Goal: Book appointment/travel/reservation

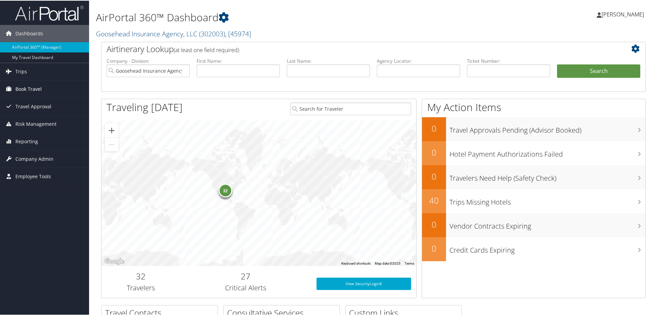
click at [51, 86] on link "Book Travel" at bounding box center [44, 88] width 89 height 17
click at [32, 71] on link "Trips" at bounding box center [44, 70] width 89 height 17
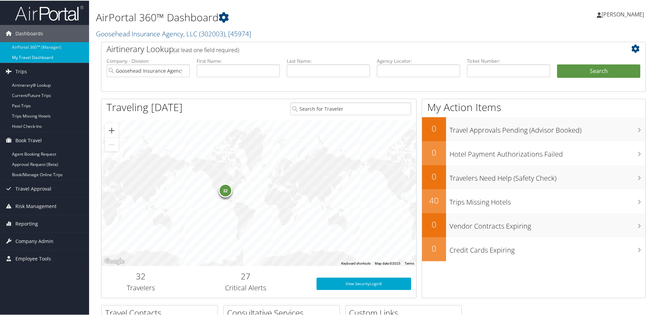
click at [37, 58] on link "My Travel Dashboard" at bounding box center [44, 57] width 89 height 10
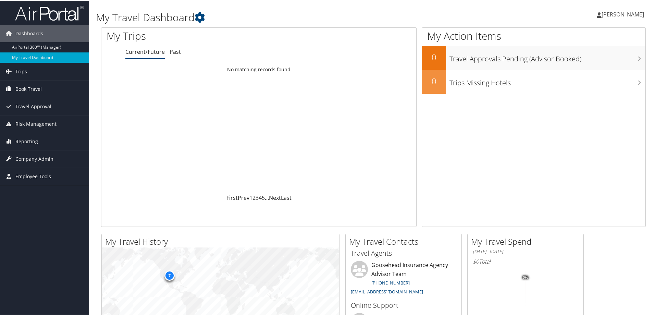
click at [41, 88] on span "Book Travel" at bounding box center [28, 88] width 26 height 17
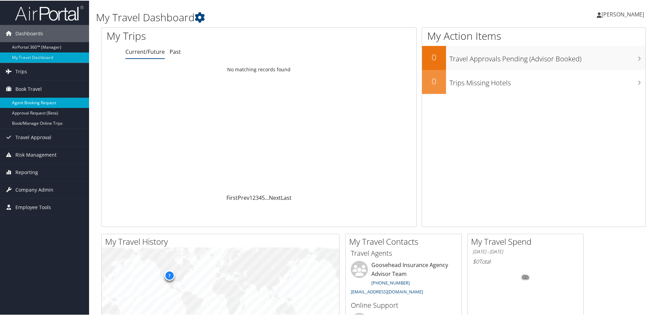
click at [41, 98] on link "Agent Booking Request" at bounding box center [44, 102] width 89 height 10
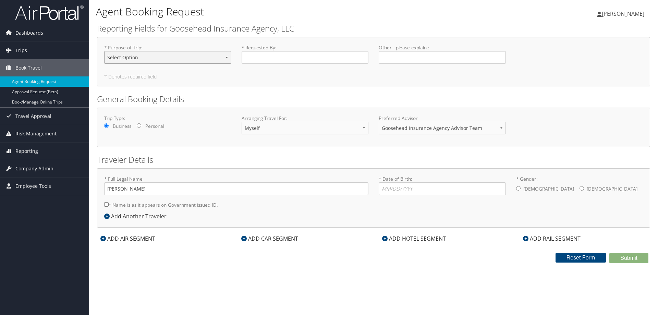
click at [209, 61] on select "Select Option Agency Site Visit - Support Campus Recruiting Visit Carrier Partn…" at bounding box center [167, 57] width 127 height 13
select select "Campus Recruiting Visit"
click at [104, 51] on select "Select Option Agency Site Visit - Support Campus Recruiting Visit Carrier Partn…" at bounding box center [167, 57] width 127 height 13
click at [285, 59] on input "* Requested By : Required" at bounding box center [304, 57] width 127 height 13
click at [52, 104] on link "Book/Manage Online Trips" at bounding box center [44, 102] width 89 height 10
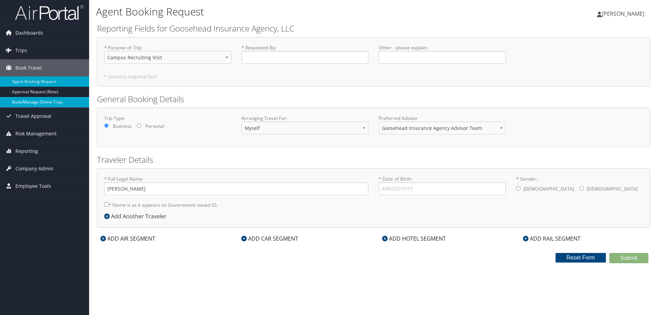
click at [54, 101] on link "Book/Manage Online Trips" at bounding box center [44, 102] width 89 height 10
